Goal: Find specific page/section: Find specific page/section

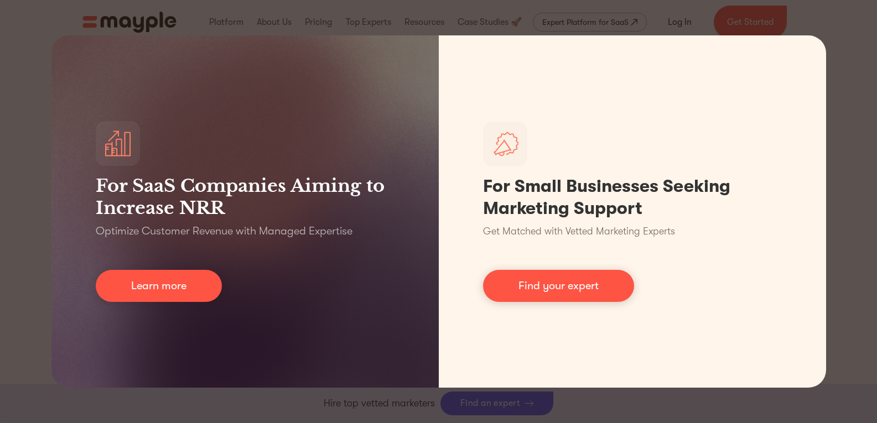
click at [588, 24] on div "For SaaS Companies Aiming to Increase NRR Optimize Customer Revenue with Manage…" at bounding box center [438, 211] width 877 height 423
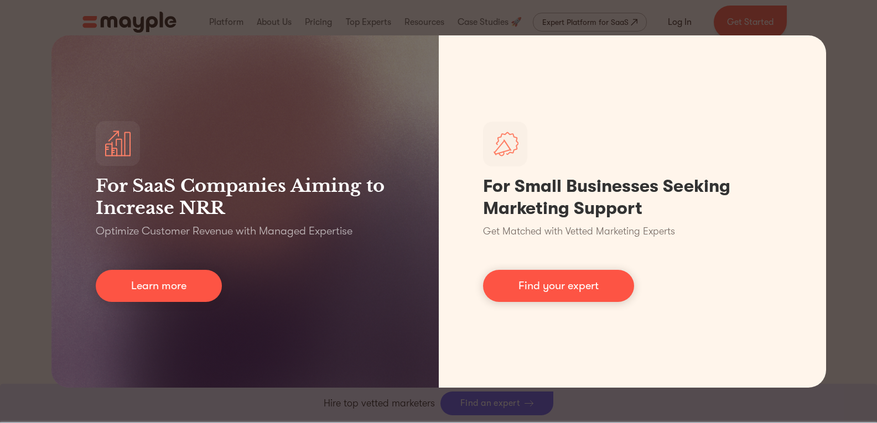
scroll to position [1214, 0]
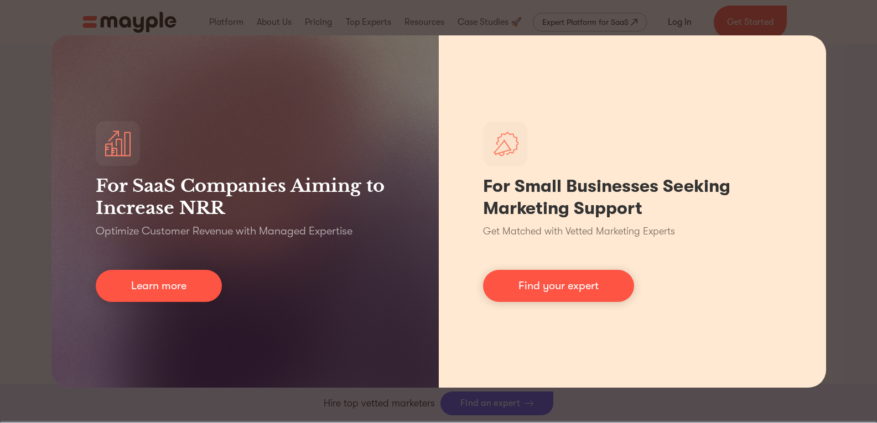
scroll to position [1342, 0]
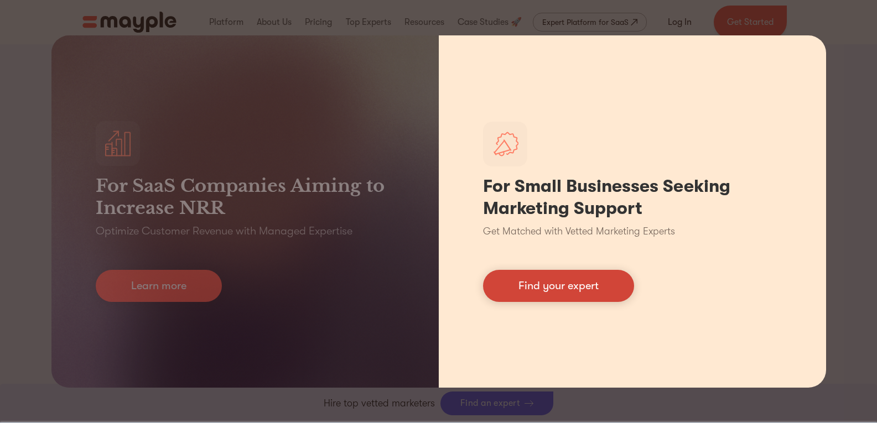
click at [594, 268] on div "For Small Businesses Seeking Marketing Support Get Matched with Vetted Marketin…" at bounding box center [632, 211] width 387 height 352
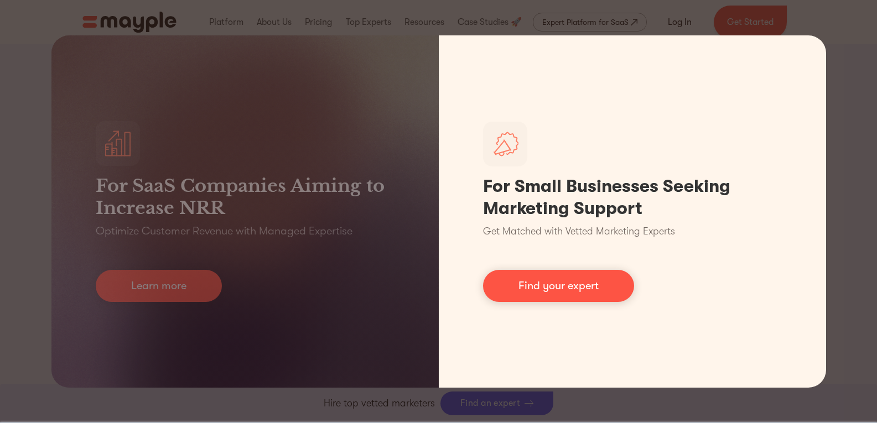
click at [597, 281] on link "Find your expert" at bounding box center [558, 286] width 151 height 32
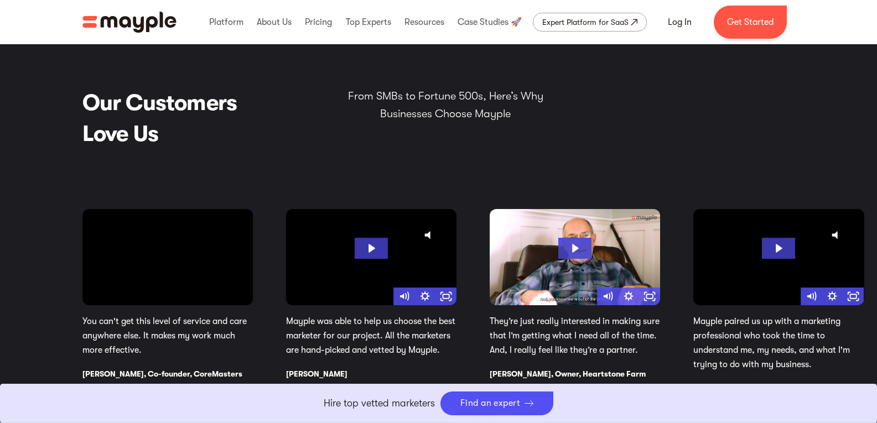
scroll to position [1794, 0]
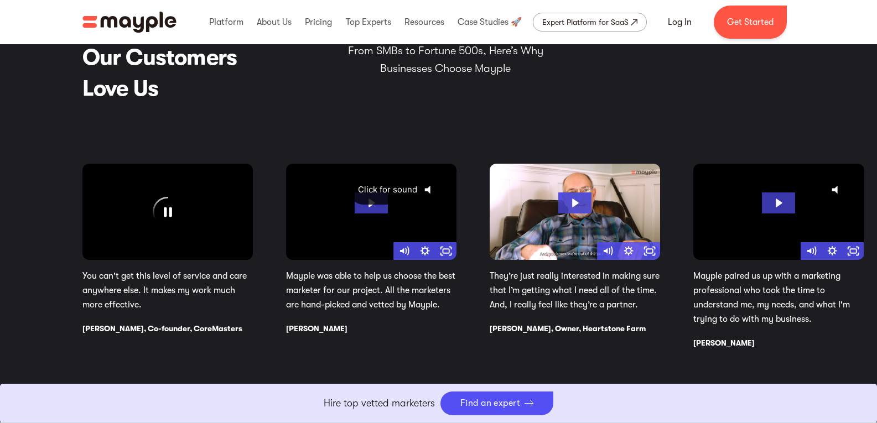
click at [434, 189] on icon "@keyframes VOLUME_SMALL_WAVE_FLASH { 0% { opacity: 0; } 33% { opacity: 1; } 66%…" at bounding box center [431, 190] width 28 height 28
click at [408, 252] on icon "Mute" at bounding box center [406, 250] width 3 height 3
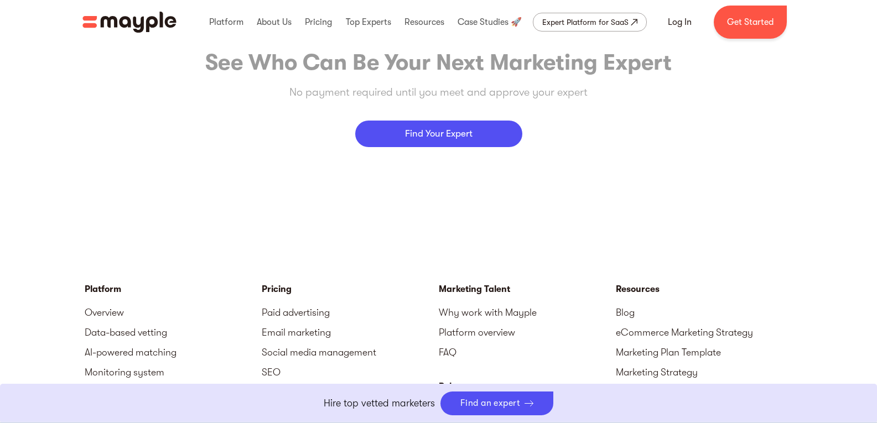
scroll to position [5080, 0]
